Goal: Task Accomplishment & Management: Manage account settings

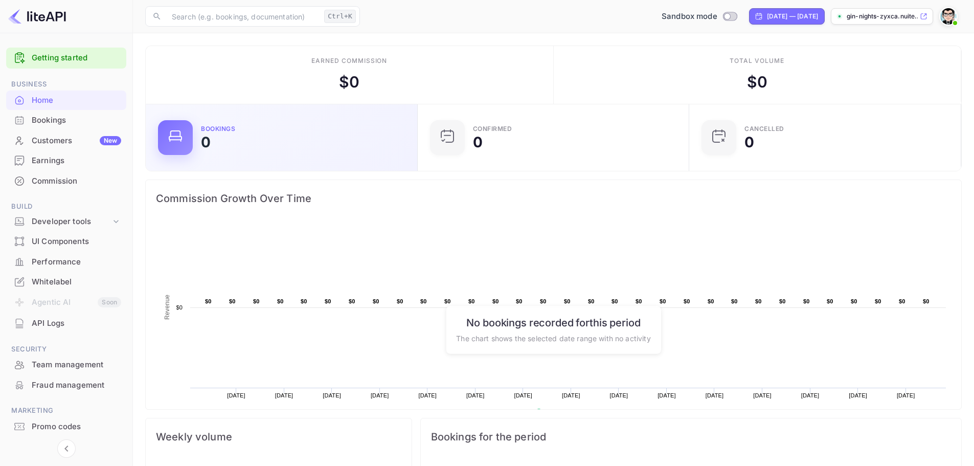
scroll to position [159, 258]
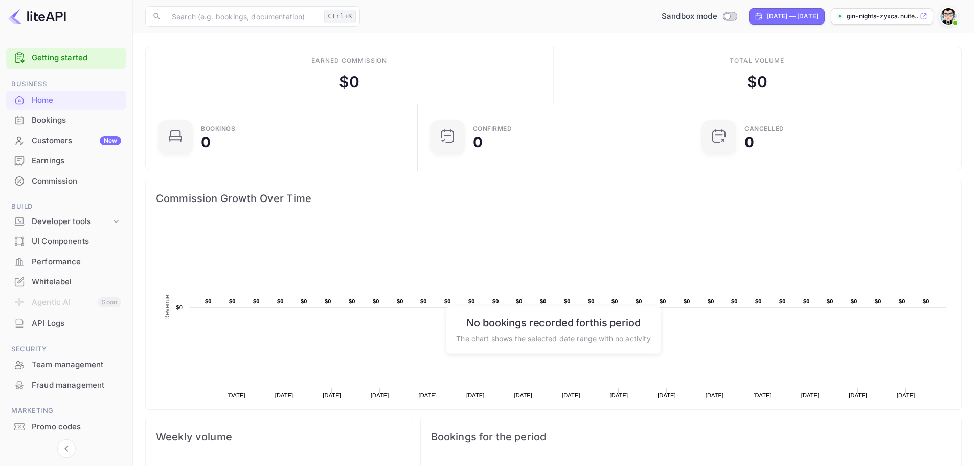
click at [74, 301] on li "Agentic AI Soon" at bounding box center [66, 302] width 120 height 21
click at [101, 301] on li "Agentic AI Soon" at bounding box center [66, 302] width 120 height 21
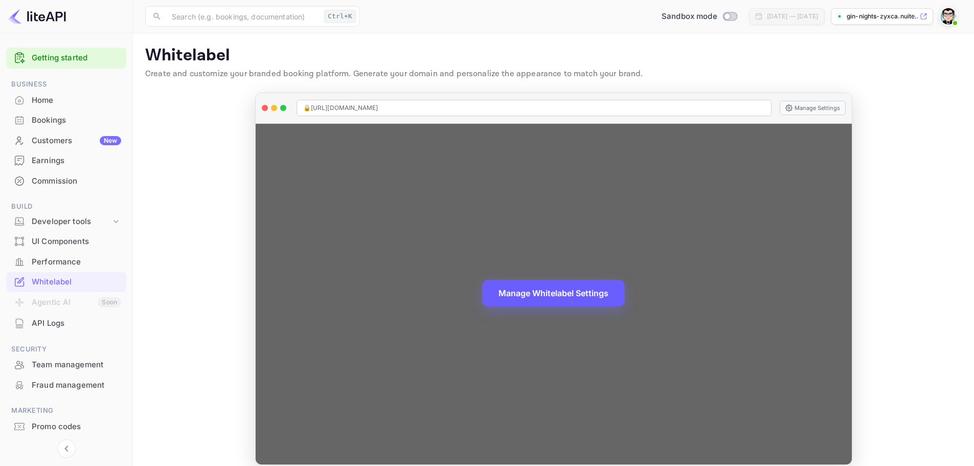
click at [521, 299] on button "Manage Whitelabel Settings" at bounding box center [553, 293] width 143 height 27
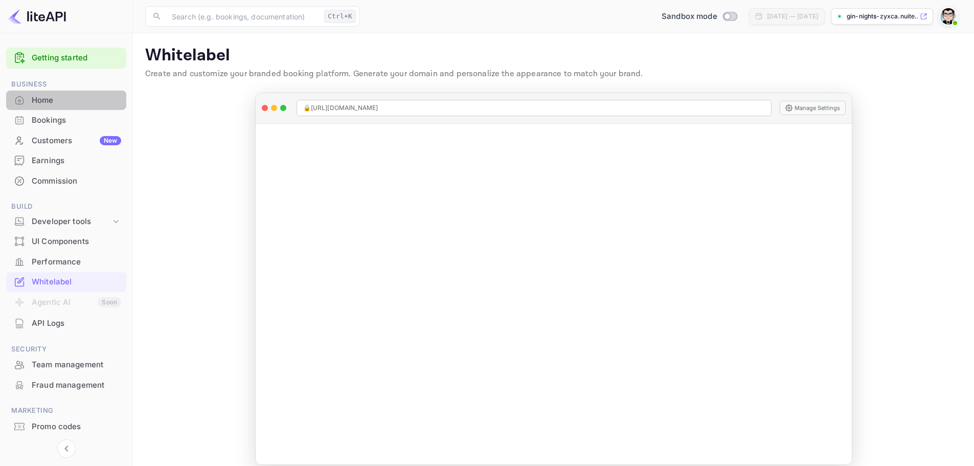
click at [75, 102] on div "Home" at bounding box center [76, 101] width 89 height 12
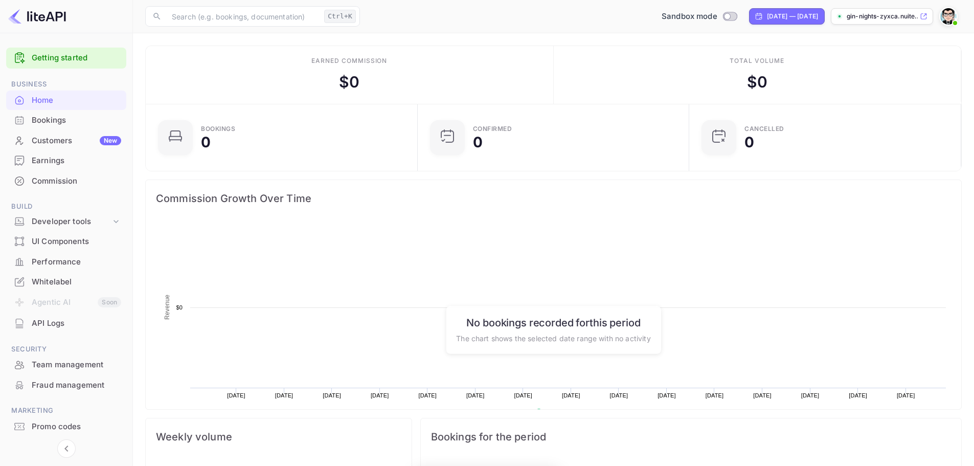
scroll to position [159, 258]
